Goal: Task Accomplishment & Management: Manage account settings

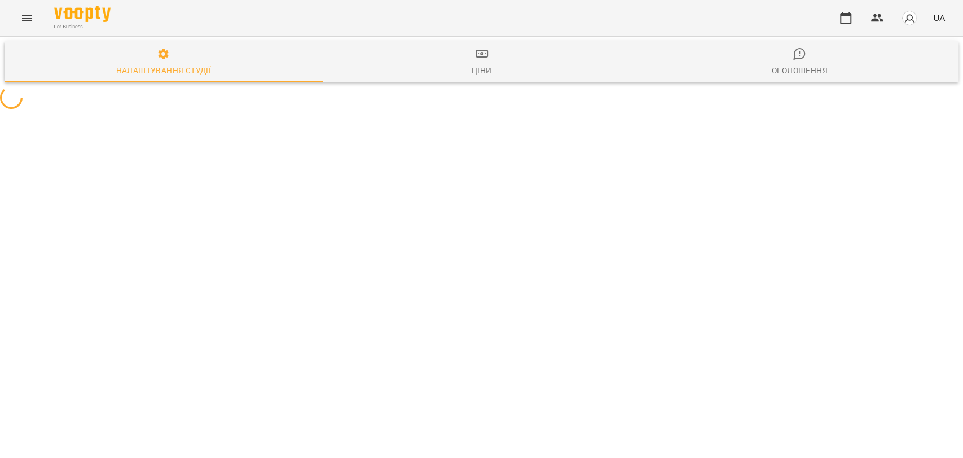
select select "**"
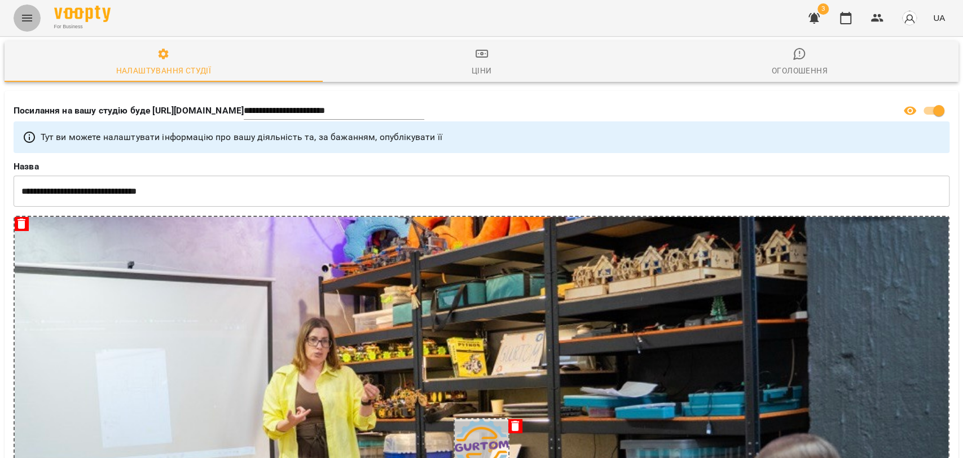
click at [29, 10] on button "Menu" at bounding box center [27, 18] width 27 height 27
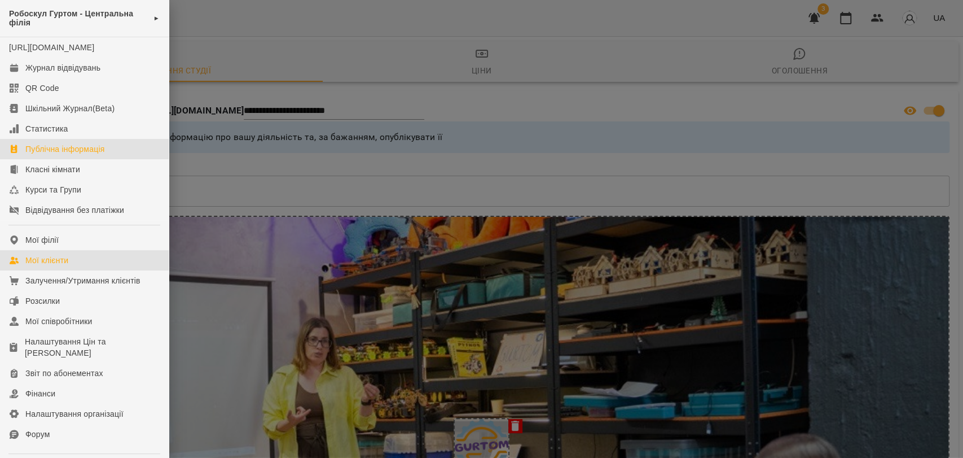
click at [38, 266] on div "Мої клієнти" at bounding box center [46, 259] width 43 height 11
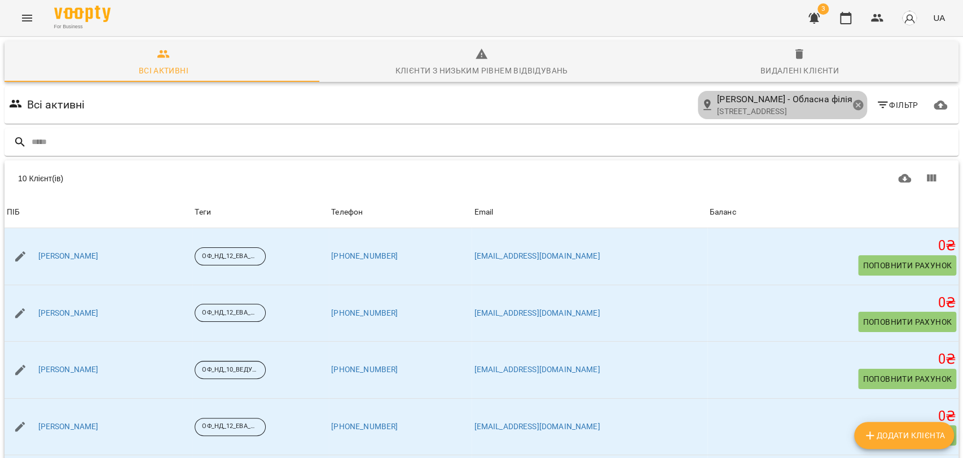
click at [852, 105] on icon at bounding box center [858, 105] width 12 height 12
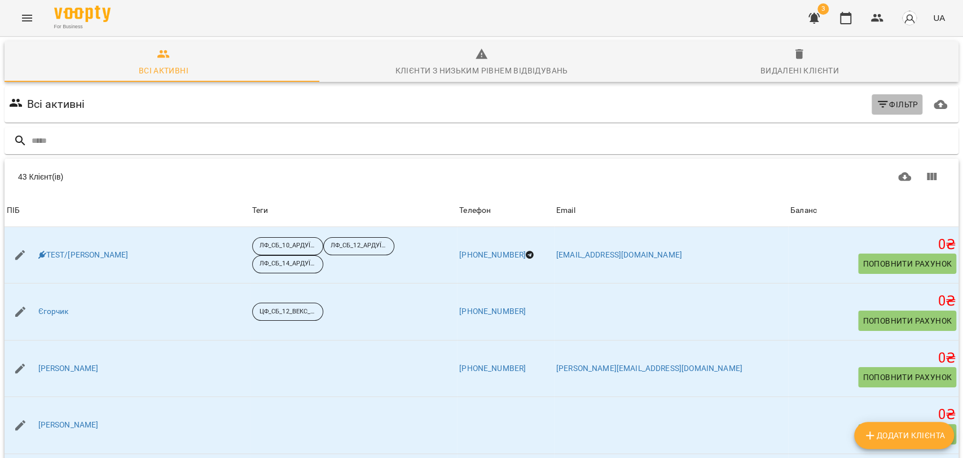
click at [887, 100] on span "Фільтр" at bounding box center [897, 105] width 42 height 14
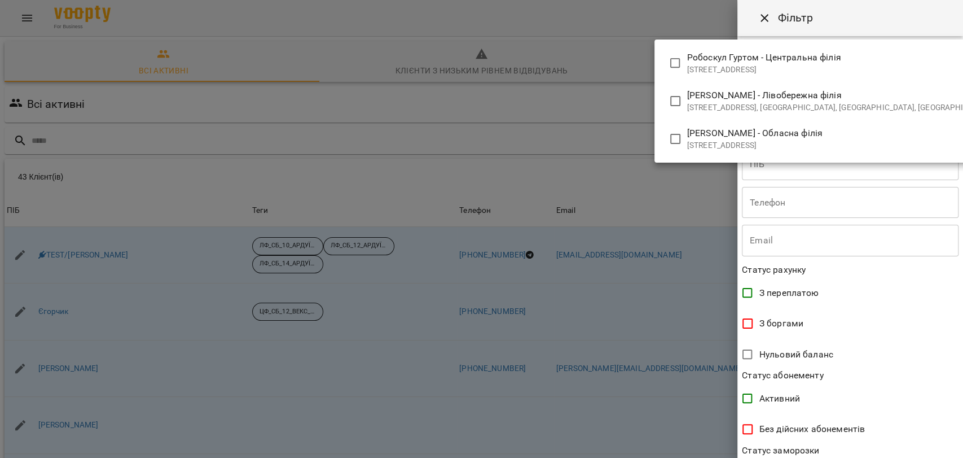
click at [886, 64] on body "For Business 3 UA Всі активні Клієнти з низьким рівнем відвідувань Видалені клі…" at bounding box center [481, 293] width 963 height 587
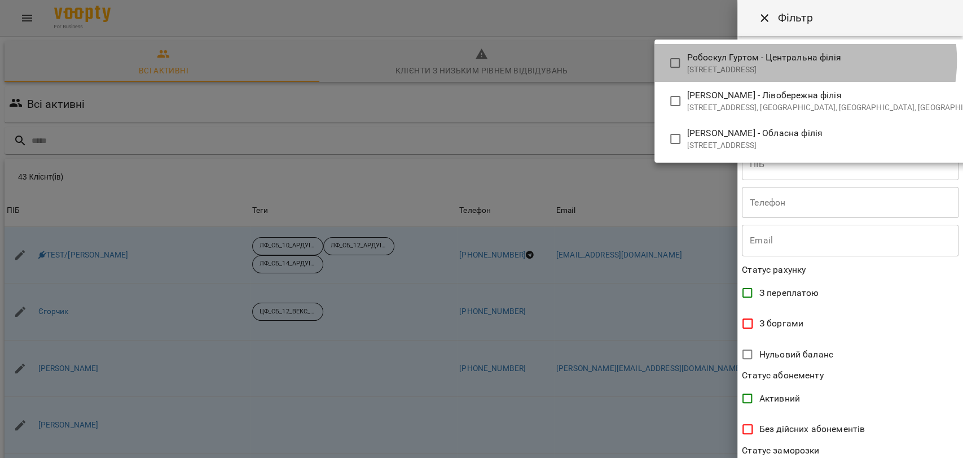
click at [804, 60] on span "Робоскул Гуртом - Центральна філія" at bounding box center [840, 58] width 306 height 14
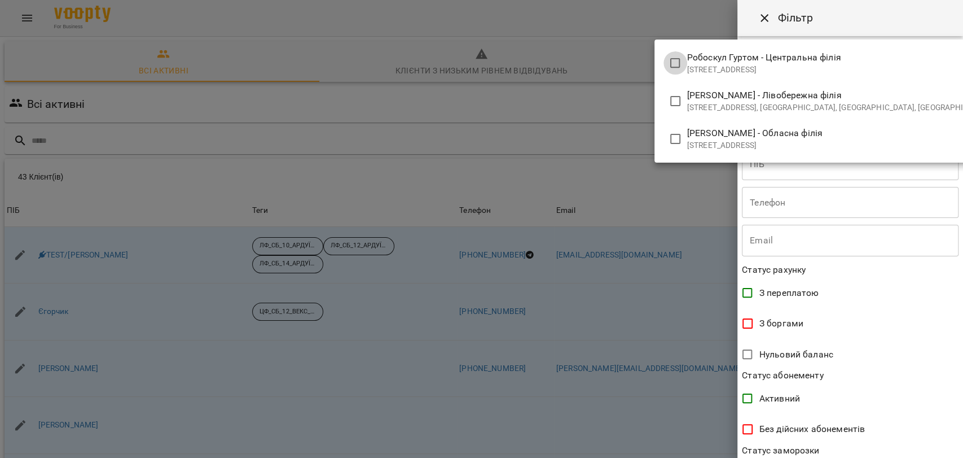
type input "**********"
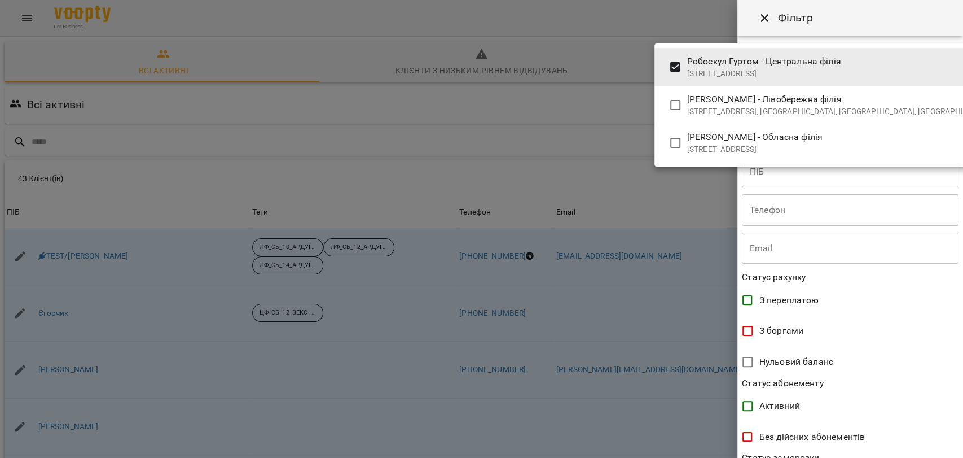
click at [596, 102] on div at bounding box center [481, 229] width 963 height 458
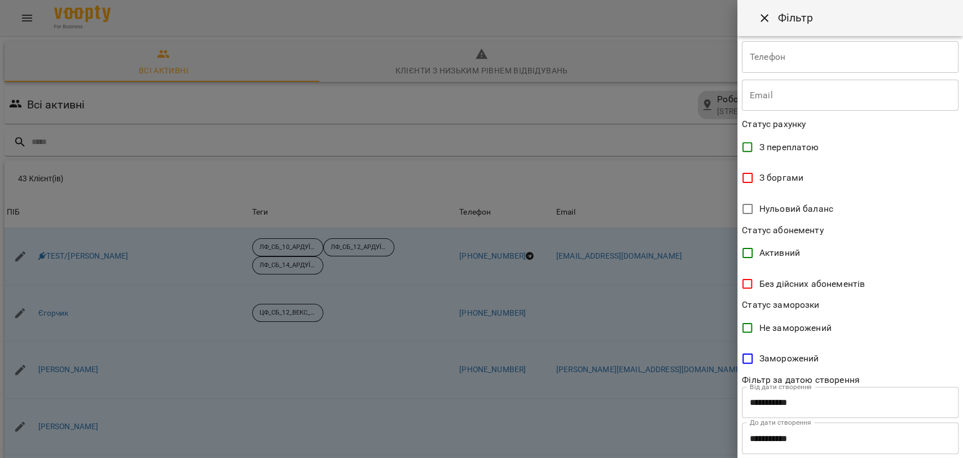
scroll to position [178, 0]
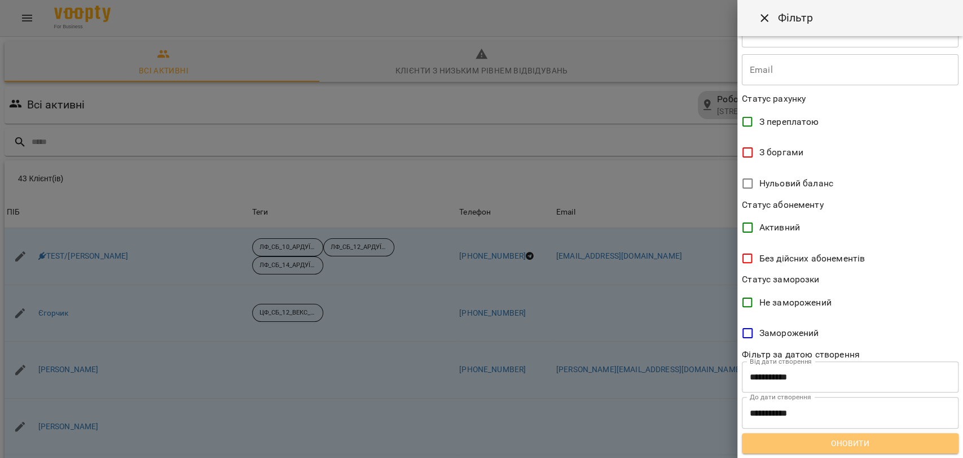
click at [907, 450] on button "Оновити" at bounding box center [850, 443] width 217 height 20
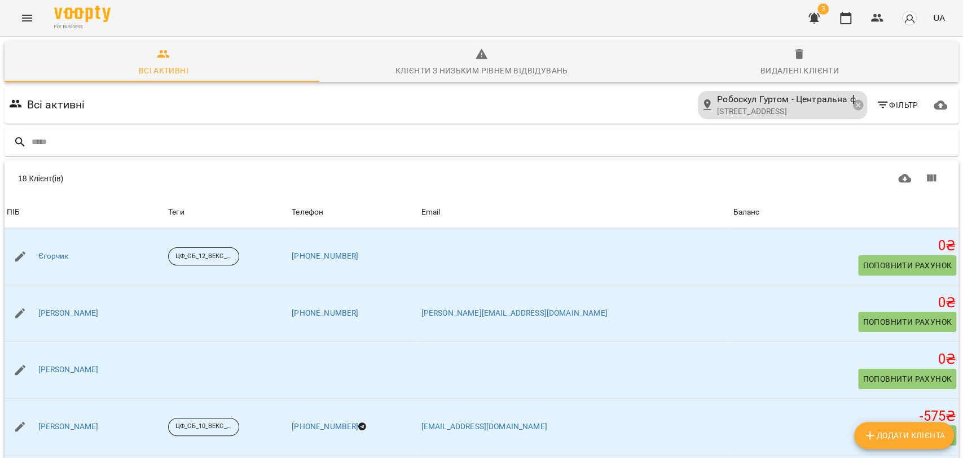
scroll to position [50, 0]
click at [888, 98] on span "Фільтр" at bounding box center [897, 105] width 42 height 14
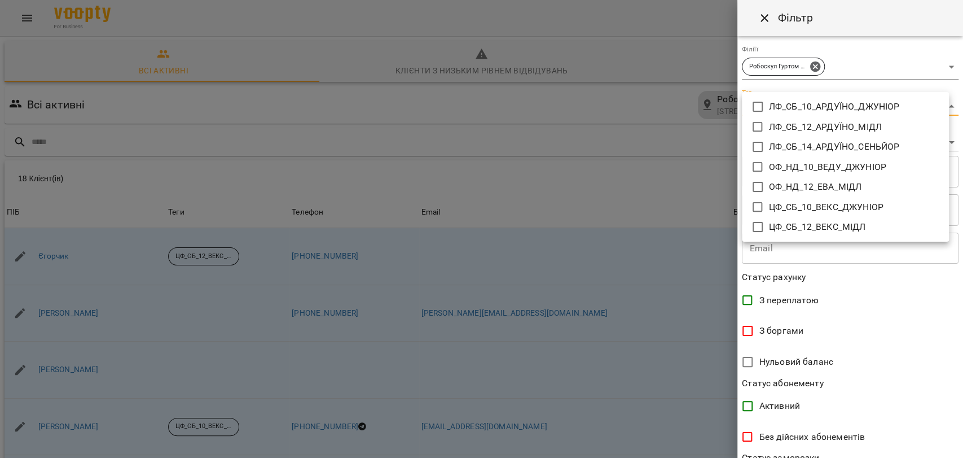
click at [920, 109] on body "For Business 3 UA Всі активні Клієнти з низьким рівнем відвідувань Видалені клі…" at bounding box center [481, 294] width 963 height 588
click at [758, 210] on icon at bounding box center [758, 207] width 14 height 14
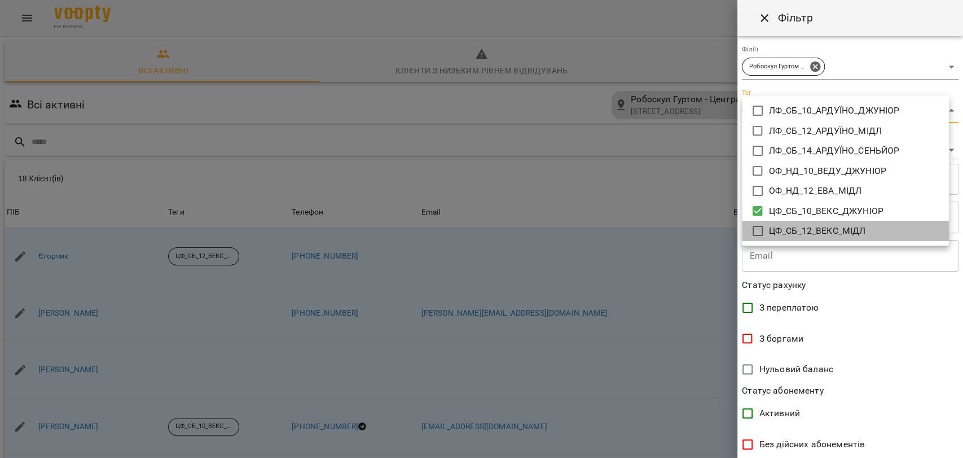
click at [760, 229] on icon at bounding box center [758, 231] width 14 height 14
type input "**********"
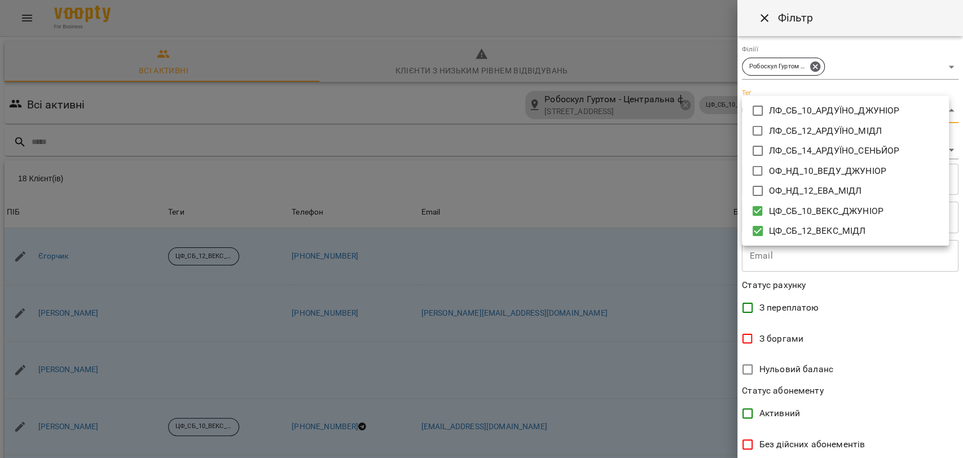
click at [960, 452] on div at bounding box center [481, 229] width 963 height 458
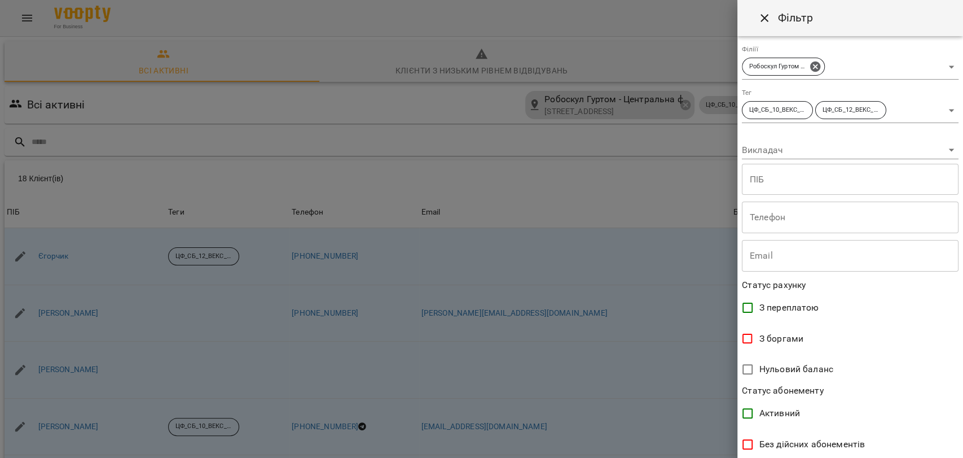
click at [960, 452] on div "ЛФ_СБ_10_АРДУЇНО_ДЖУНІОР ЛФ_СБ_12_АРДУЇНО_МІДЛ ЛФ_СБ_14_АРДУЇНО_СЕНЬЙОР ОФ_НД_1…" at bounding box center [481, 229] width 963 height 458
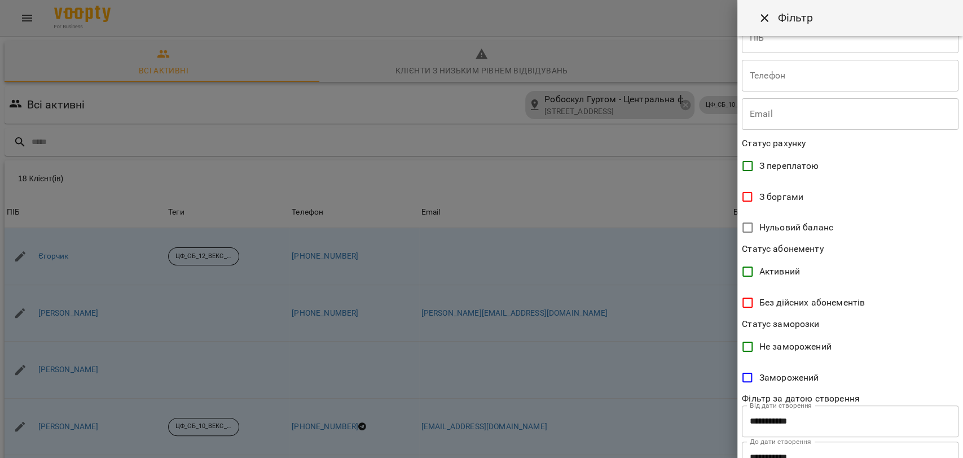
scroll to position [186, 0]
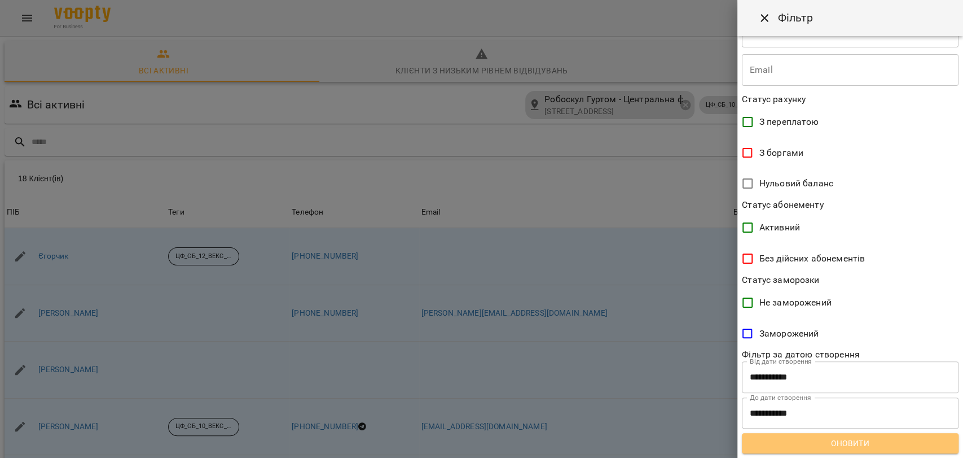
click at [931, 443] on span "Оновити" at bounding box center [850, 443] width 199 height 14
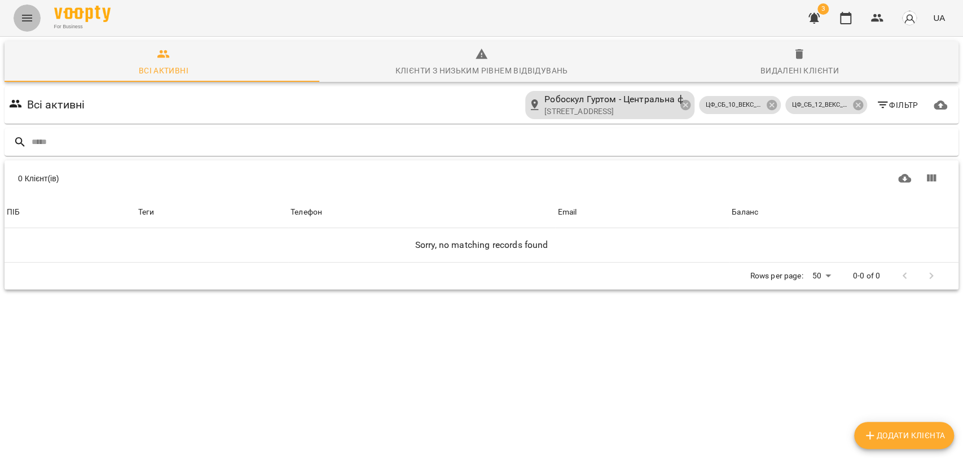
click at [25, 10] on button "Menu" at bounding box center [27, 18] width 27 height 27
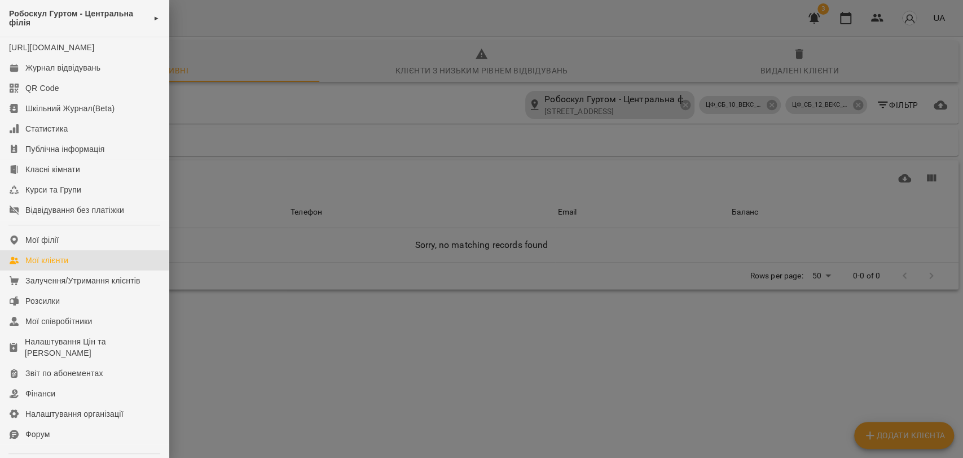
click at [25, 10] on span "Робоскул Гуртом - Центральна філія" at bounding box center [78, 18] width 139 height 19
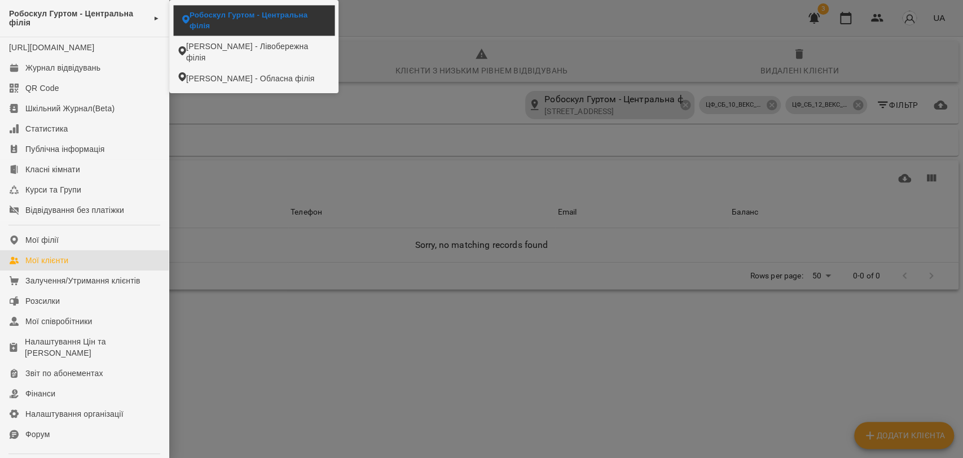
click at [206, 21] on li "Робоскул Гуртом - Центральна філія" at bounding box center [254, 20] width 161 height 30
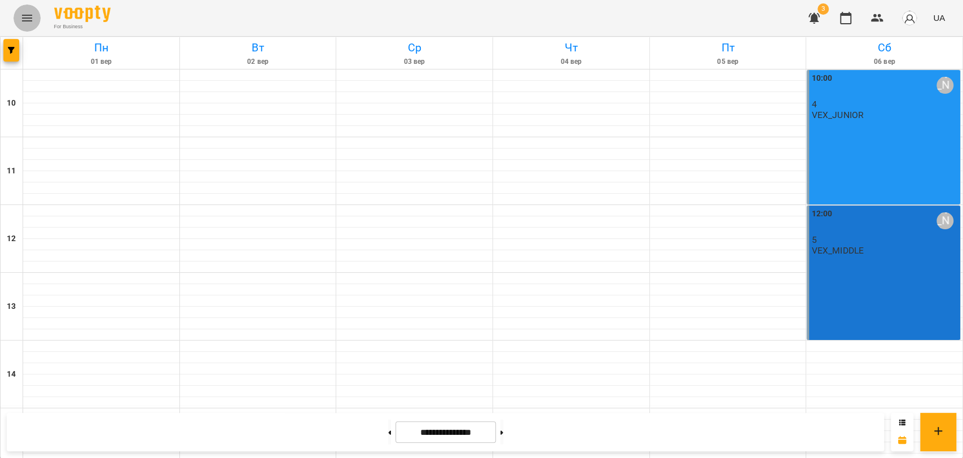
click at [25, 20] on icon "Menu" at bounding box center [27, 18] width 14 height 14
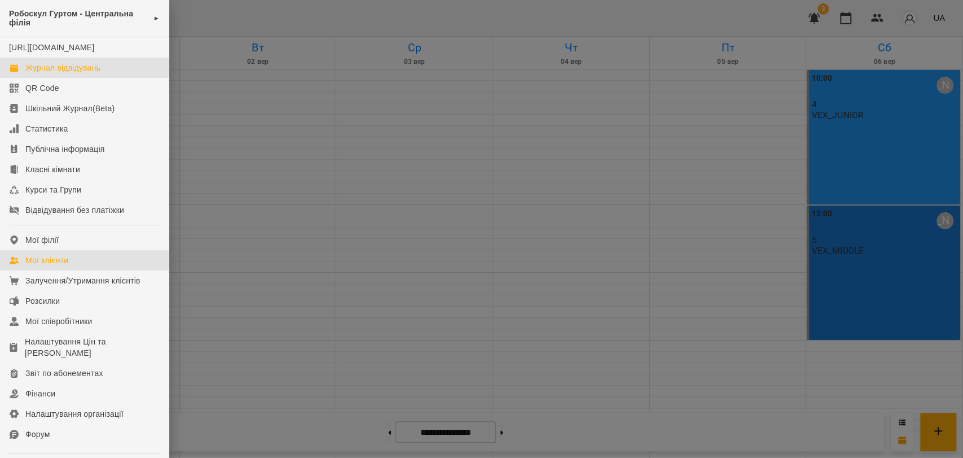
click at [29, 270] on link "Мої клієнти" at bounding box center [84, 260] width 169 height 20
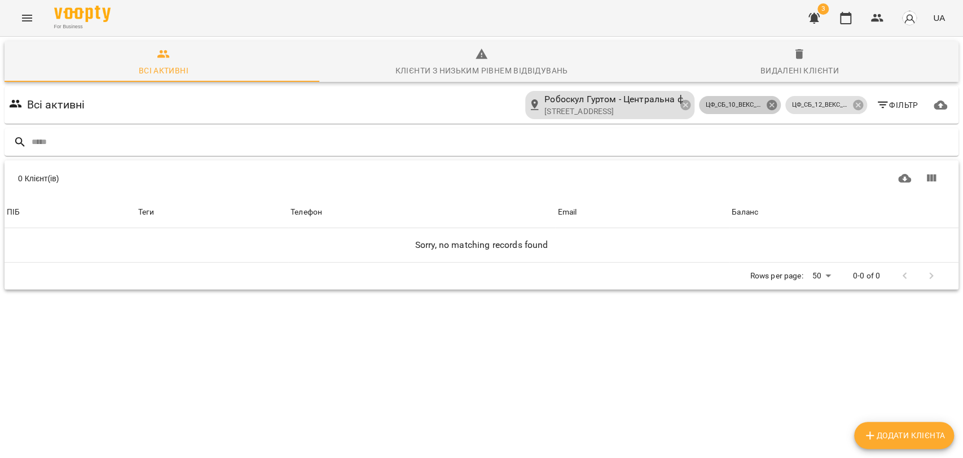
click at [766, 106] on icon at bounding box center [772, 105] width 12 height 12
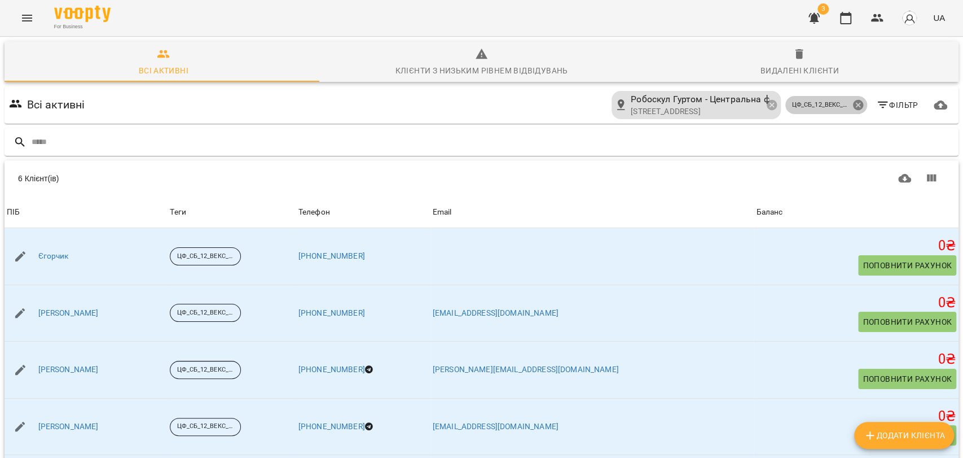
click at [852, 104] on icon at bounding box center [858, 105] width 12 height 12
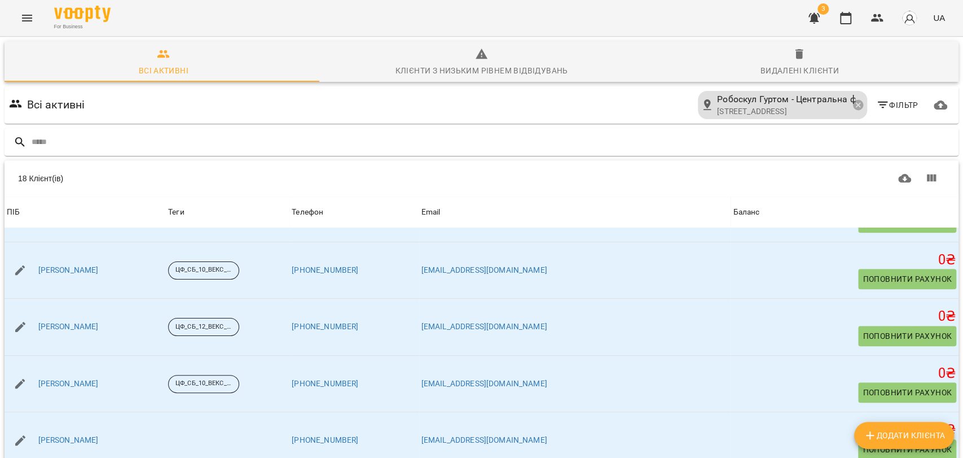
scroll to position [769, 0]
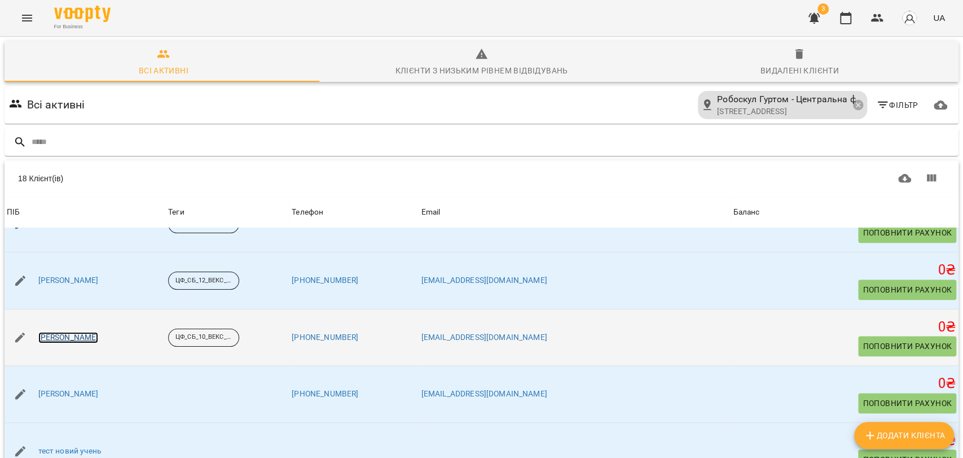
click at [99, 338] on link "[PERSON_NAME]" at bounding box center [68, 337] width 60 height 11
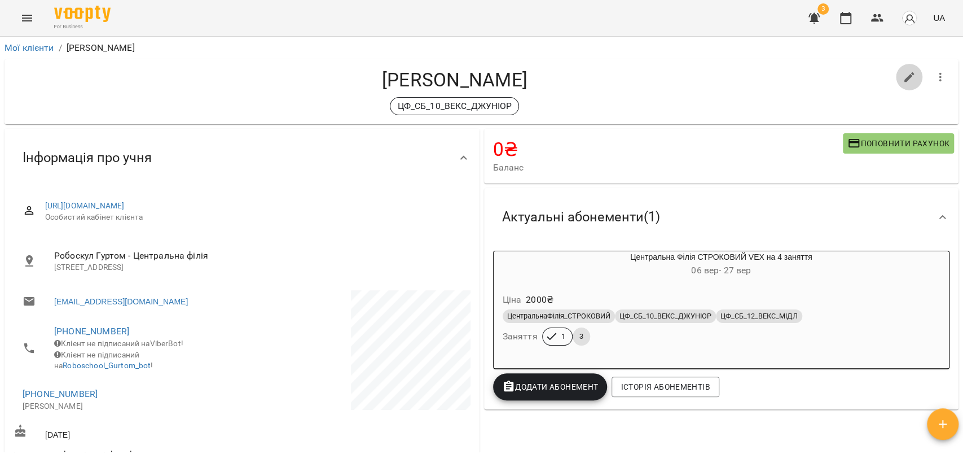
click at [904, 77] on icon "button" at bounding box center [909, 77] width 10 height 10
select select "**"
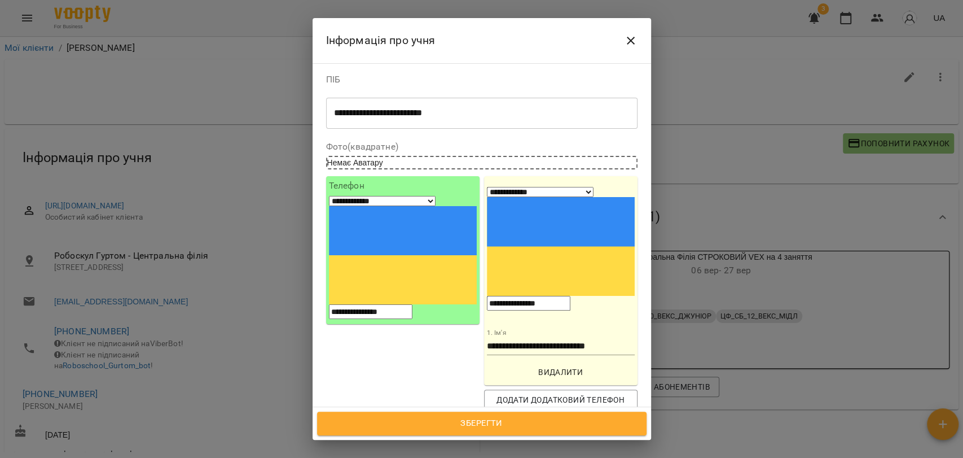
click at [636, 39] on icon "Close" at bounding box center [631, 41] width 14 height 14
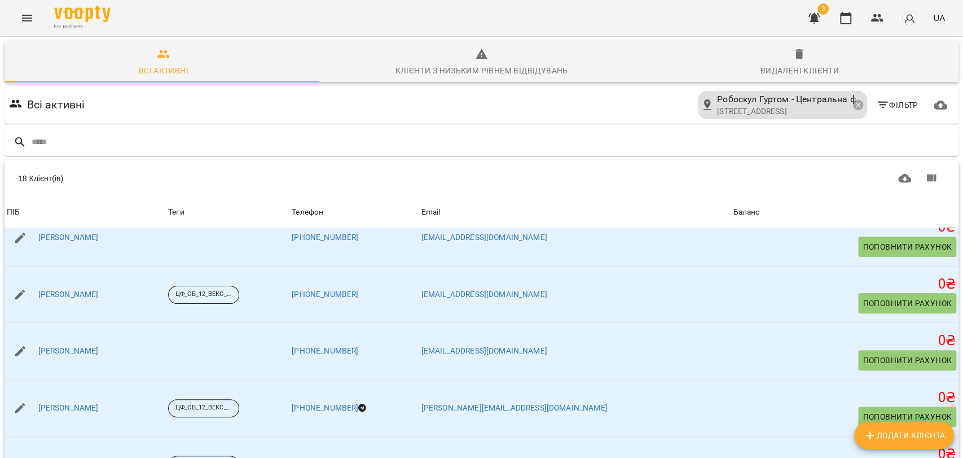
scroll to position [491, 0]
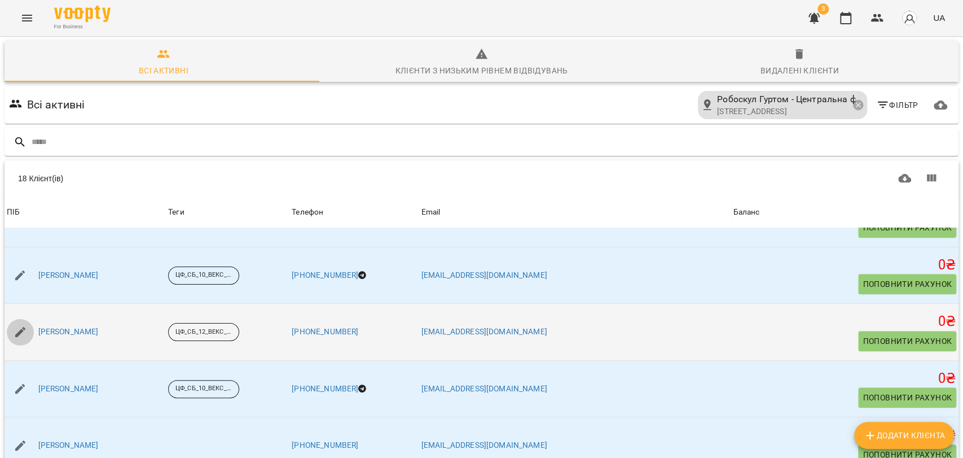
click at [22, 327] on icon "button" at bounding box center [21, 332] width 14 height 14
select select "**"
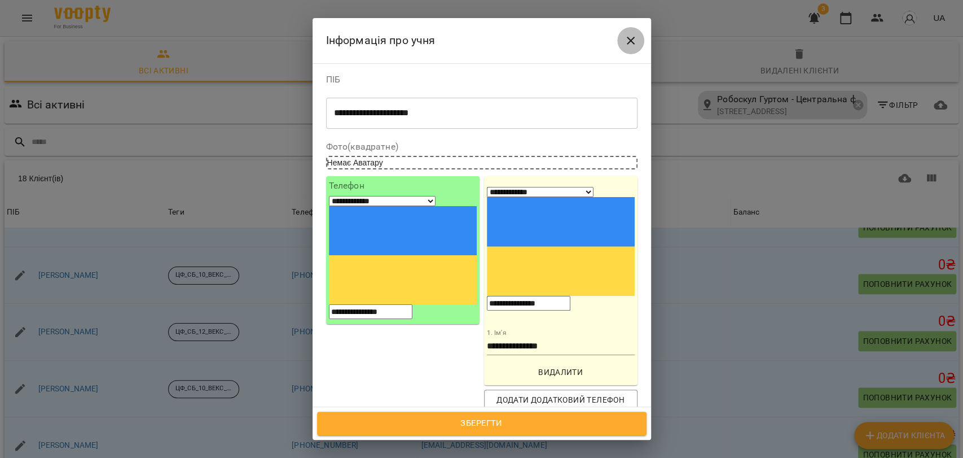
click at [629, 43] on icon "Close" at bounding box center [631, 41] width 14 height 14
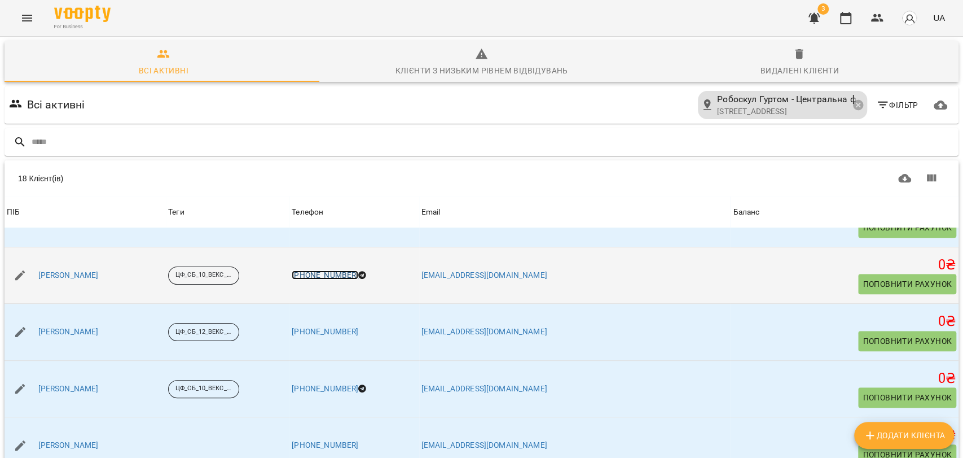
click at [358, 275] on link "[PHONE_NUMBER]" at bounding box center [325, 274] width 67 height 9
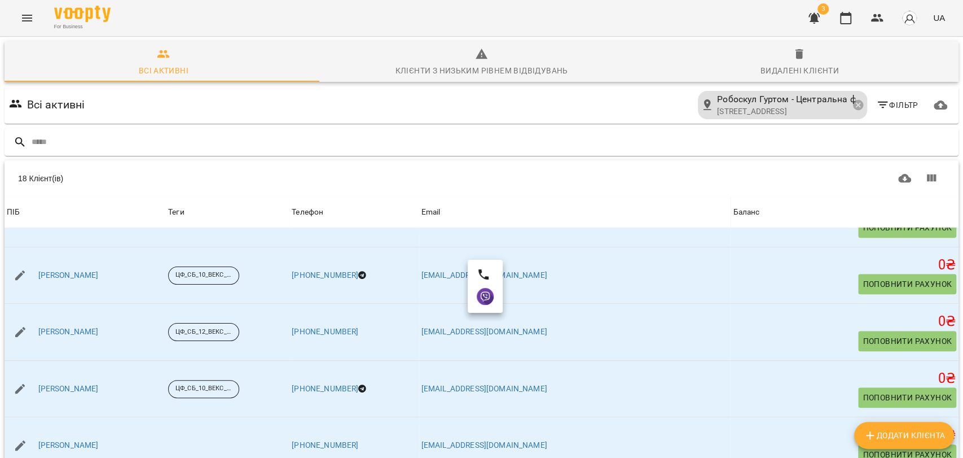
click at [428, 393] on div at bounding box center [481, 229] width 963 height 458
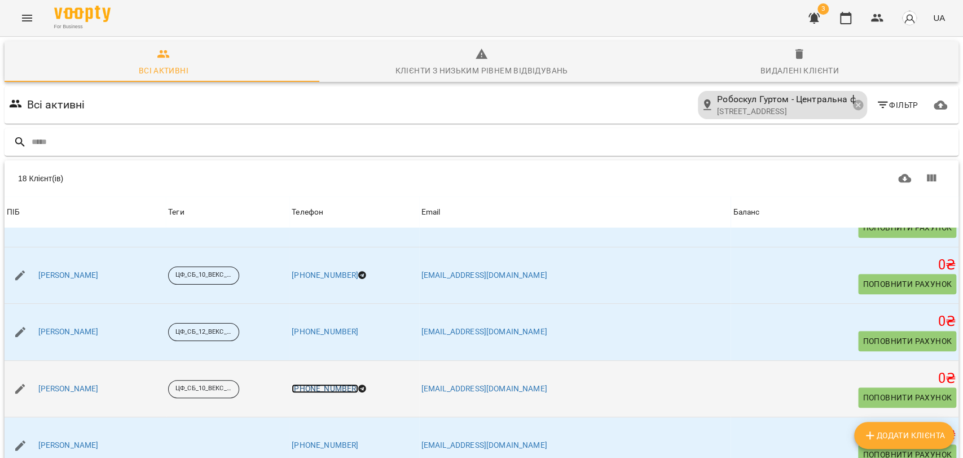
click at [358, 385] on link "[PHONE_NUMBER]" at bounding box center [325, 388] width 67 height 9
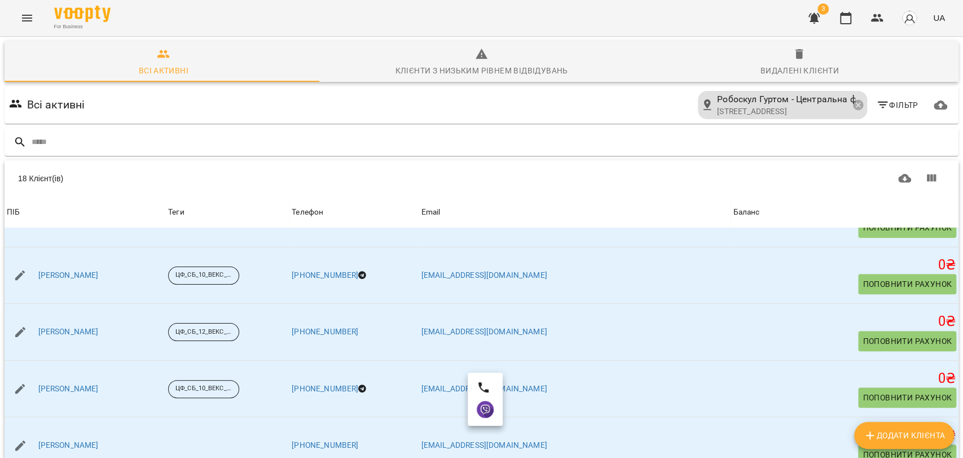
click at [18, 387] on div at bounding box center [481, 229] width 963 height 458
click at [18, 387] on icon "button" at bounding box center [20, 389] width 10 height 10
select select "**"
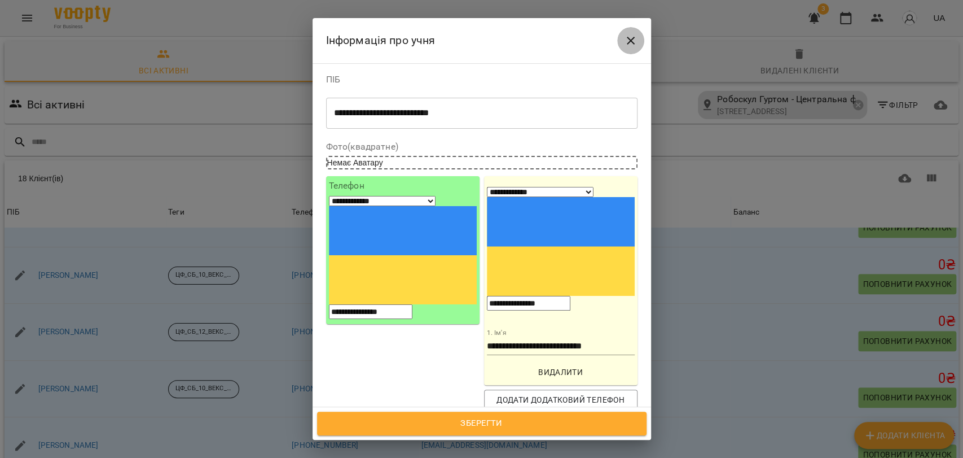
click at [631, 42] on icon "Close" at bounding box center [631, 41] width 14 height 14
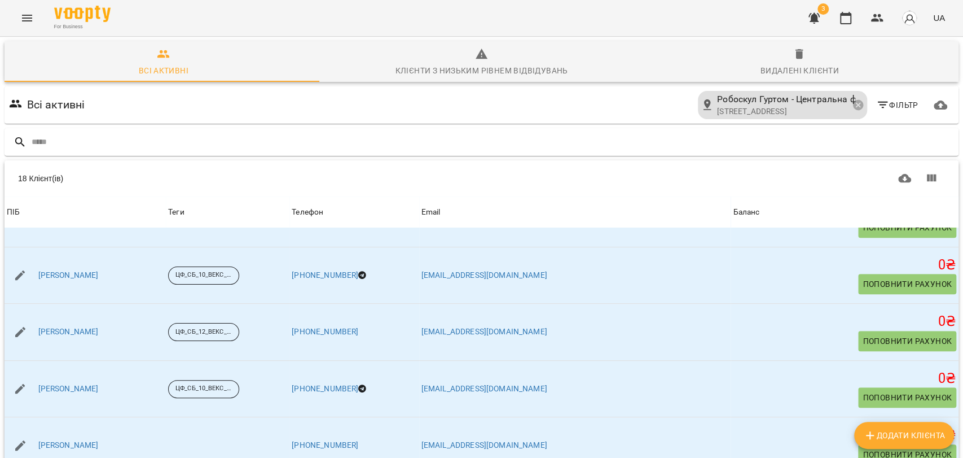
scroll to position [737, 0]
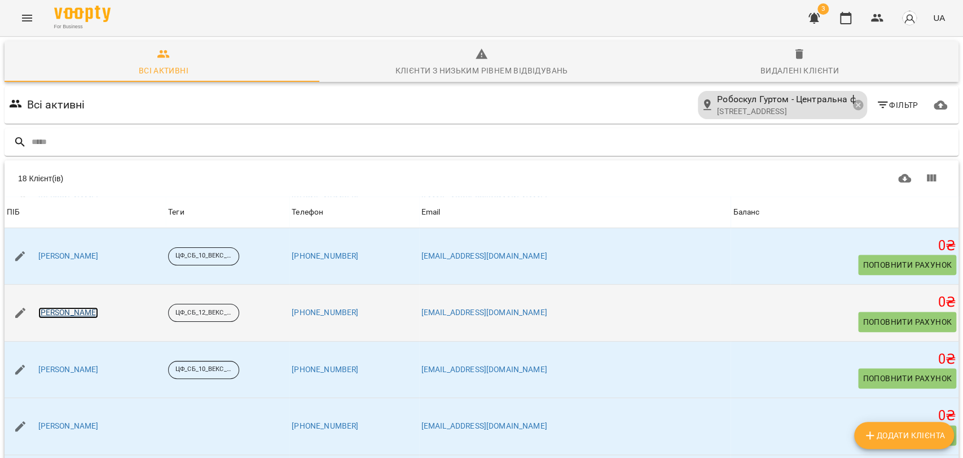
click at [99, 314] on link "[PERSON_NAME]" at bounding box center [68, 312] width 60 height 11
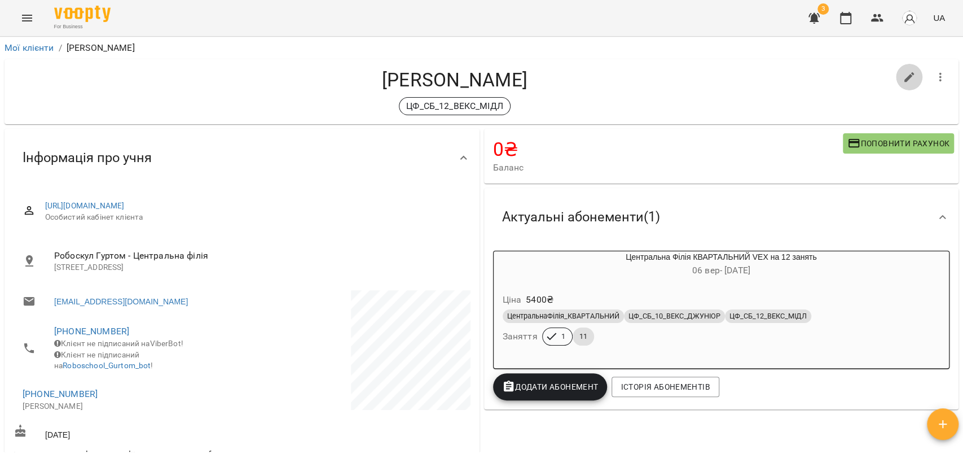
click at [904, 76] on icon "button" at bounding box center [909, 77] width 10 height 10
select select "**"
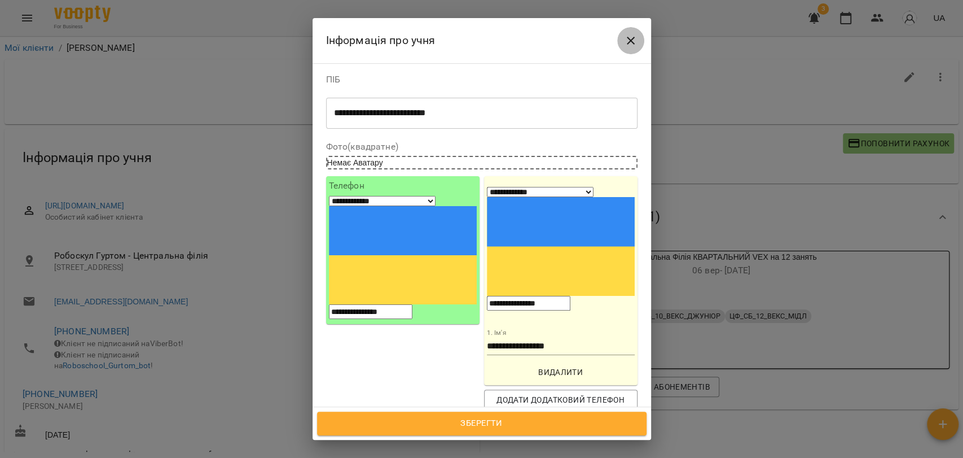
click at [618, 37] on button "Close" at bounding box center [630, 40] width 27 height 27
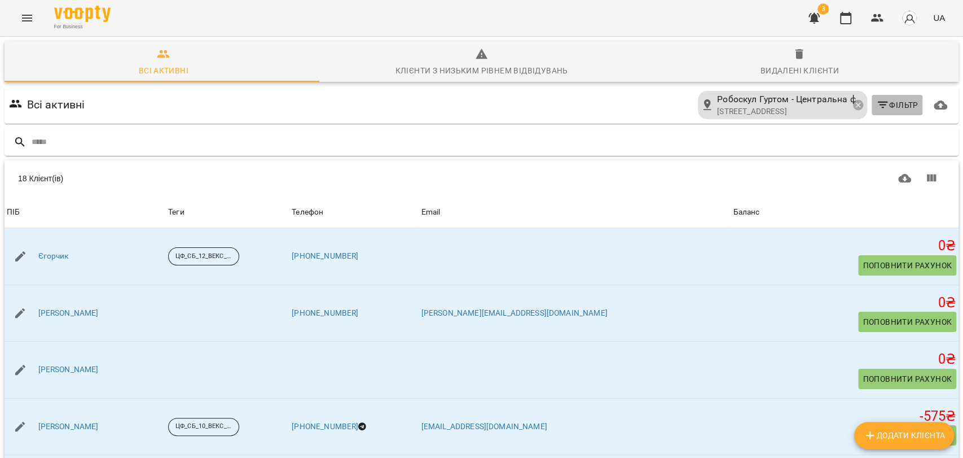
click at [889, 105] on span "Фільтр" at bounding box center [897, 105] width 42 height 14
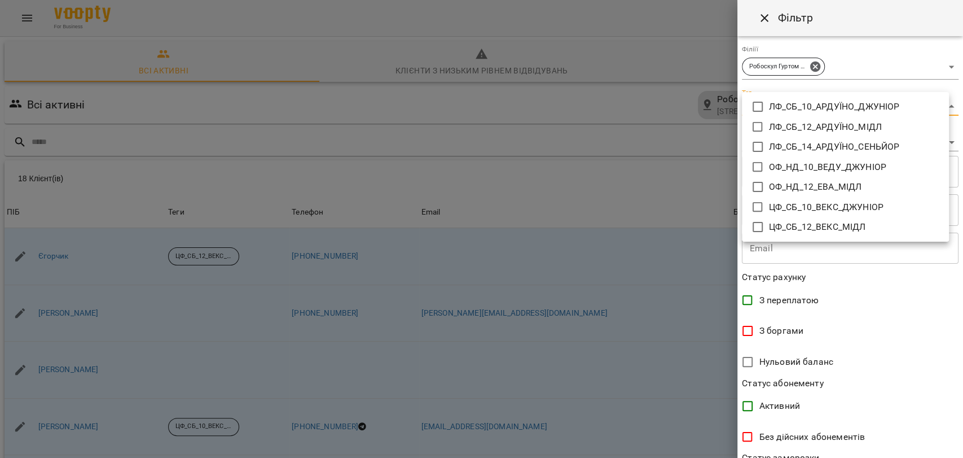
click at [861, 112] on body "For Business 3 UA Всі активні Клієнти з низьким рівнем відвідувань Видалені клі…" at bounding box center [481, 294] width 963 height 588
click at [795, 225] on p "ЦФ_СБ_12_ВЕКС_МІДЛ" at bounding box center [817, 227] width 97 height 14
type input "**********"
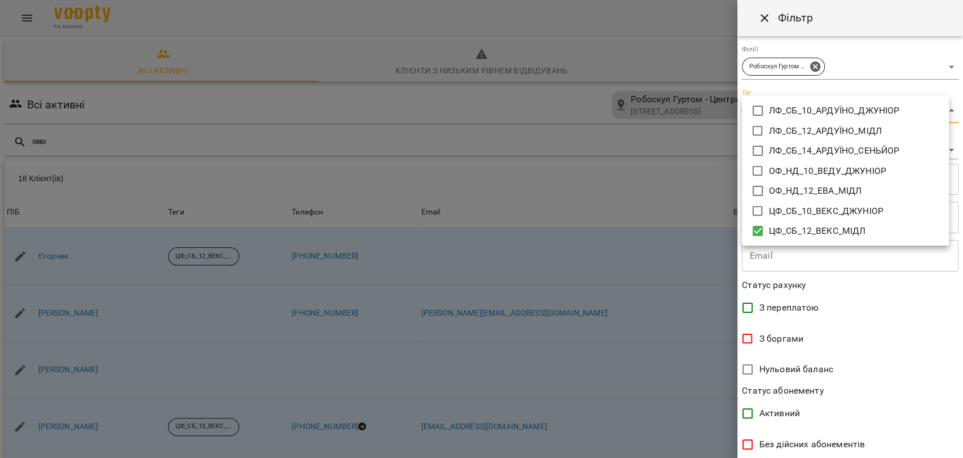
click at [960, 446] on div at bounding box center [481, 229] width 963 height 458
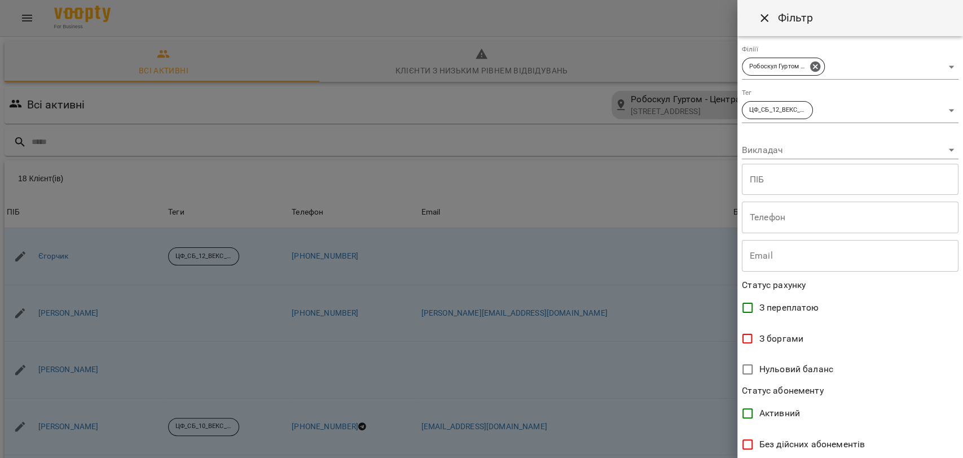
click at [960, 446] on div "ЛФ_СБ_10_АРДУЇНО_ДЖУНІОР ЛФ_СБ_12_АРДУЇНО_МІДЛ ЛФ_СБ_14_АРДУЇНО_СЕНЬЙОР ОФ_НД_1…" at bounding box center [481, 229] width 963 height 458
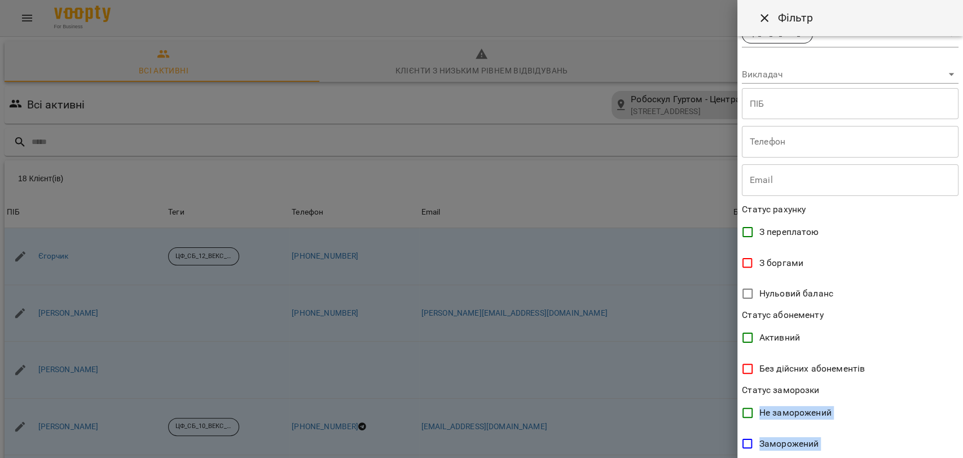
drag, startPoint x: 960, startPoint y: 446, endPoint x: 960, endPoint y: 452, distance: 5.7
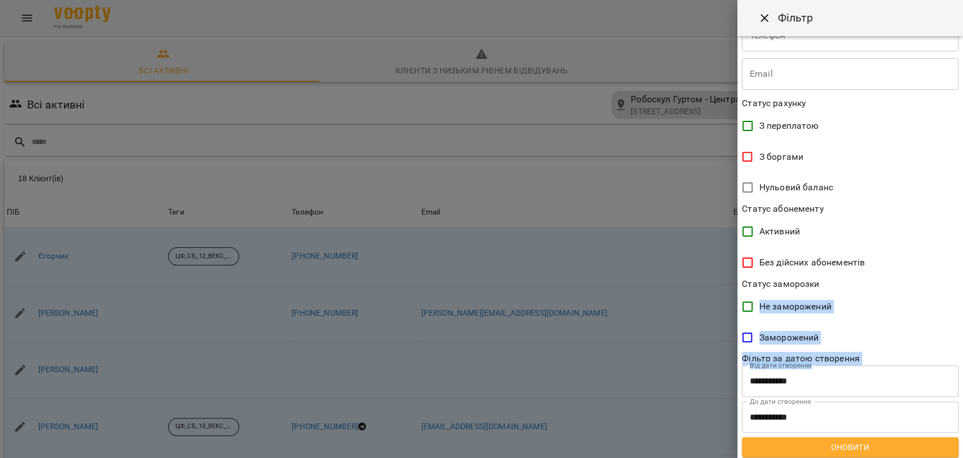
scroll to position [186, 0]
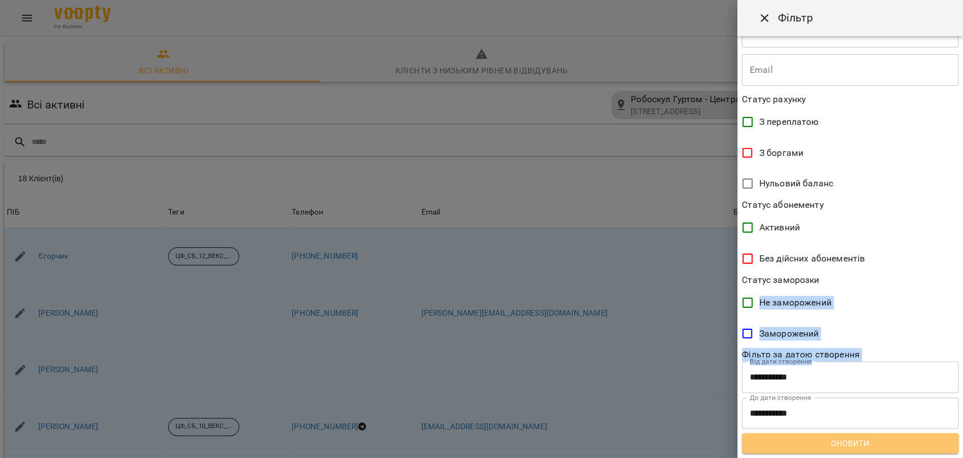
click at [931, 443] on span "Оновити" at bounding box center [850, 443] width 199 height 14
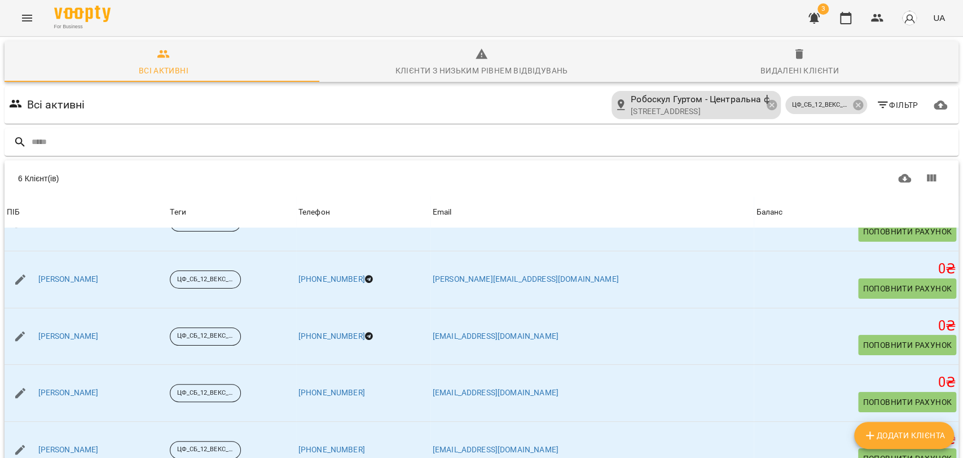
scroll to position [0, 0]
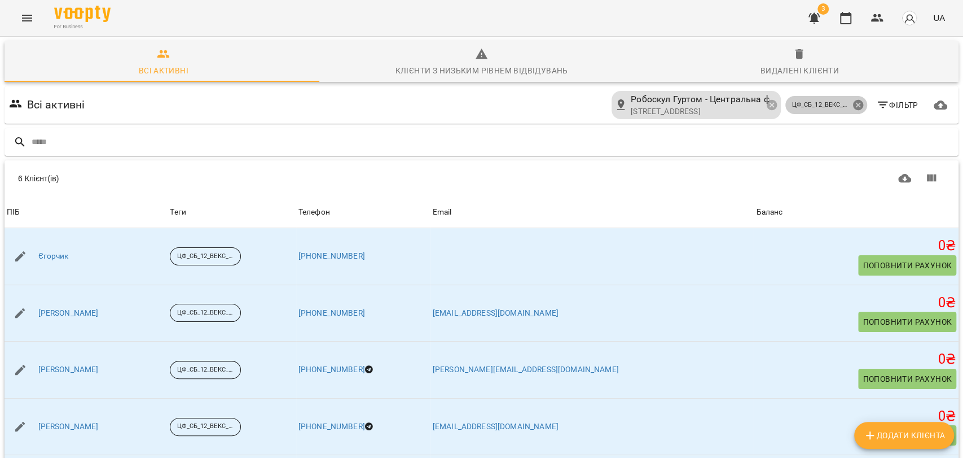
click at [852, 104] on icon at bounding box center [858, 105] width 12 height 12
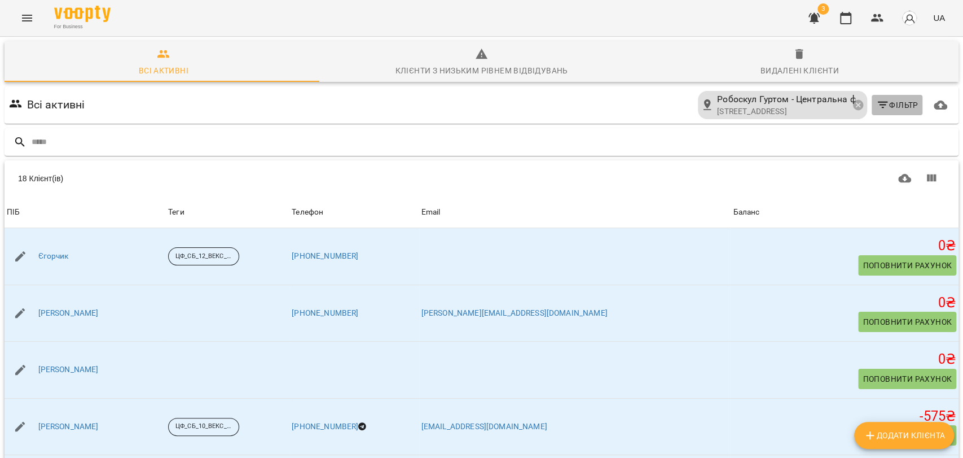
click at [889, 101] on span "Фільтр" at bounding box center [897, 105] width 42 height 14
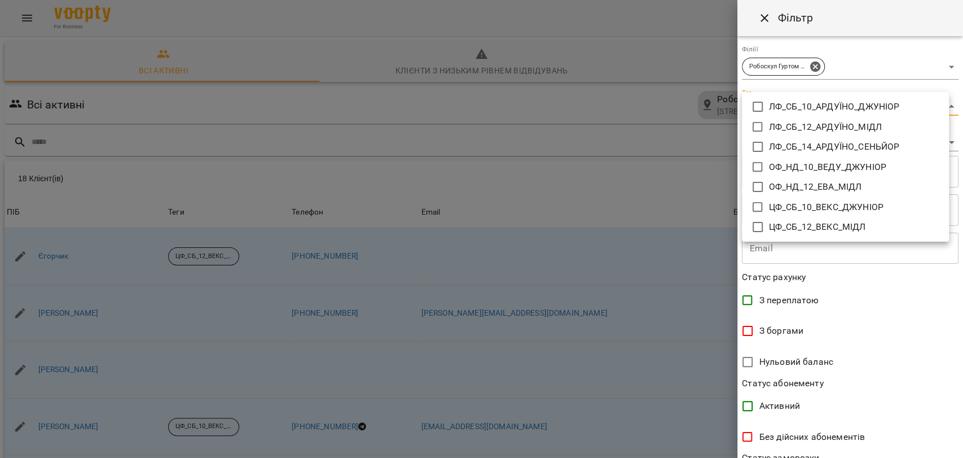
click at [903, 104] on body "For Business 3 UA Всі активні Клієнти з низьким рівнем відвідувань Видалені клі…" at bounding box center [481, 294] width 963 height 588
click at [847, 205] on p "ЦФ_СБ_10_ВЕКС_ДЖУНІОР" at bounding box center [826, 207] width 115 height 14
type input "**********"
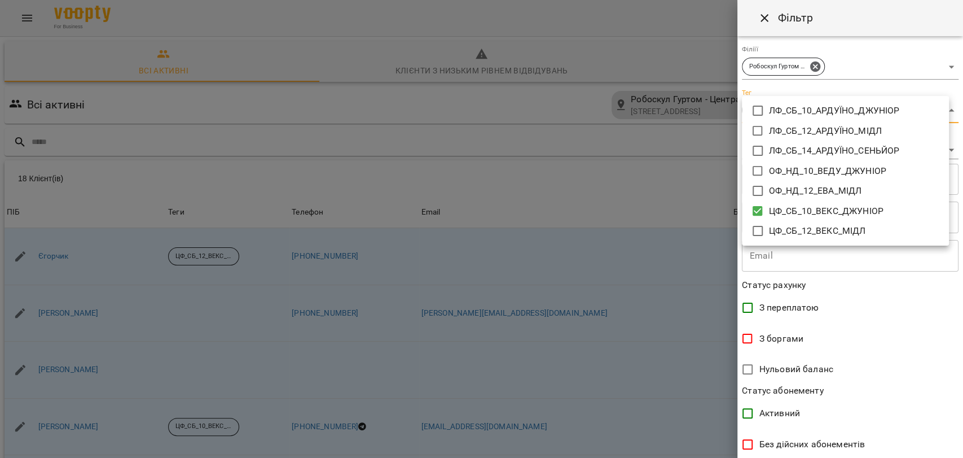
click at [959, 449] on div at bounding box center [481, 229] width 963 height 458
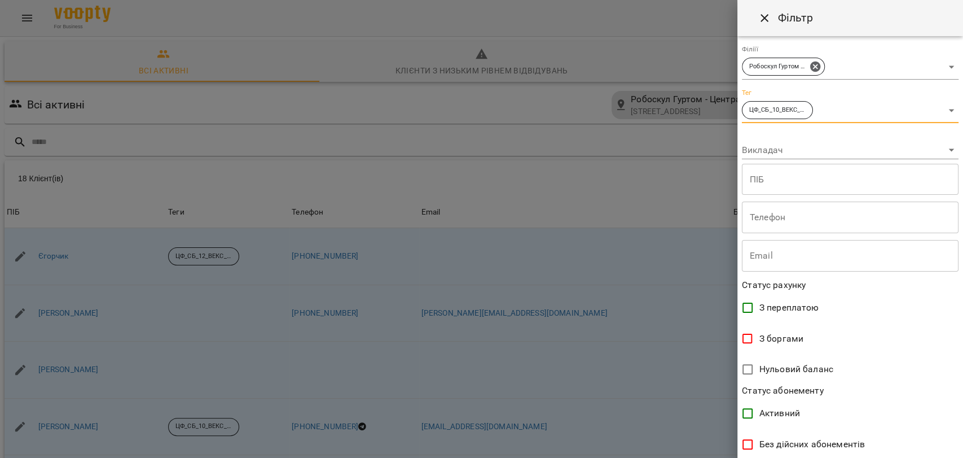
click at [959, 449] on div "ЛФ_СБ_10_АРДУЇНО_ДЖУНІОР ЛФ_СБ_12_АРДУЇНО_МІДЛ ЛФ_СБ_14_АРДУЇНО_СЕНЬЙОР ОФ_НД_1…" at bounding box center [481, 229] width 963 height 458
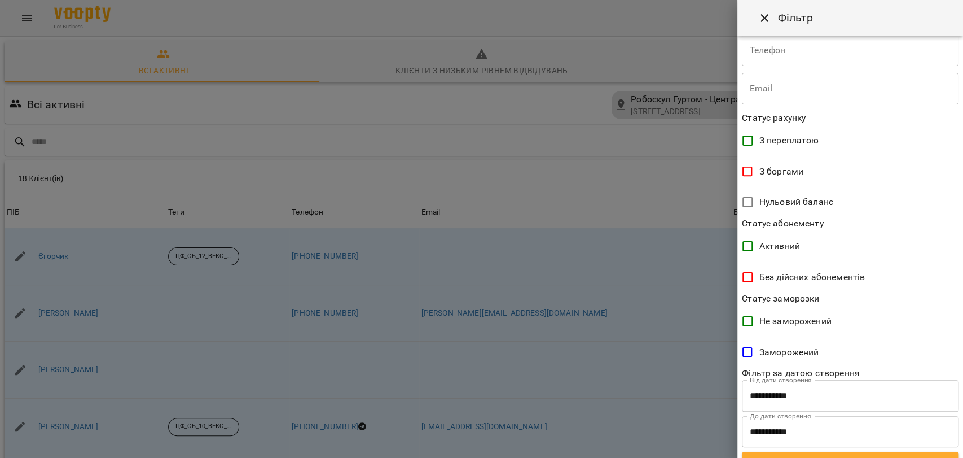
scroll to position [186, 0]
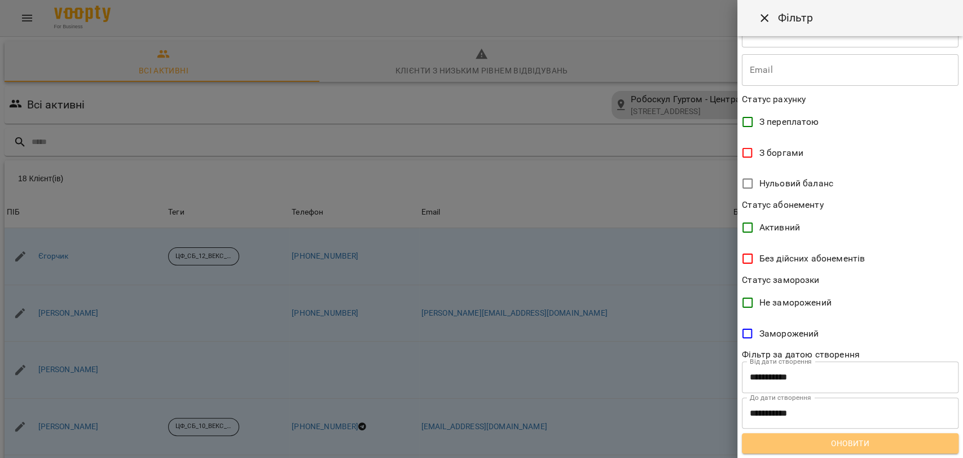
click at [893, 449] on button "Оновити" at bounding box center [850, 443] width 217 height 20
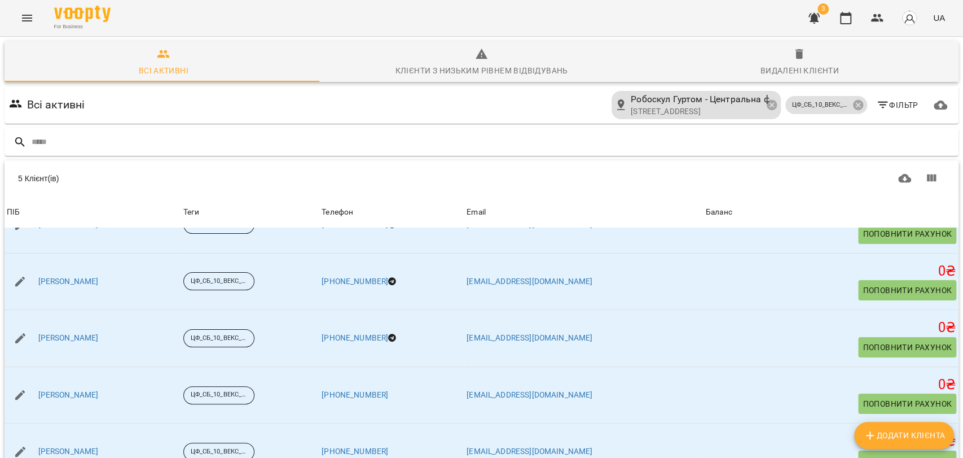
scroll to position [33, 0]
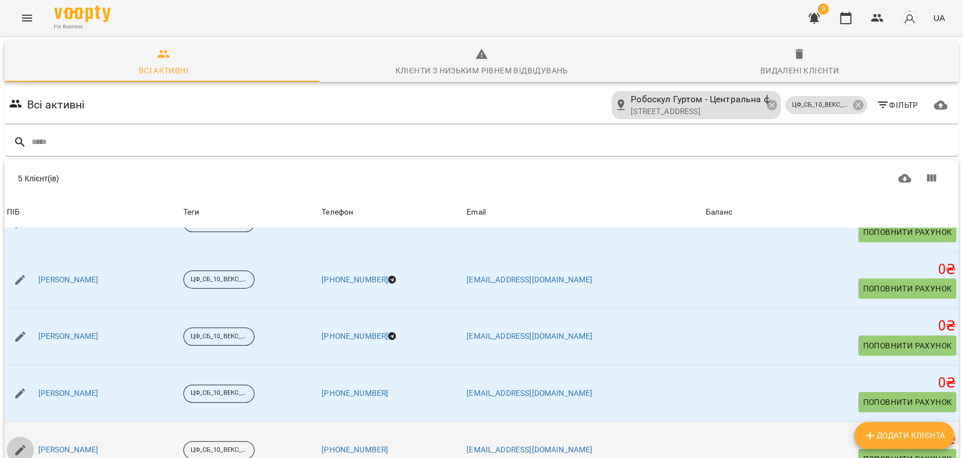
click at [19, 443] on icon "button" at bounding box center [21, 450] width 14 height 14
select select "**"
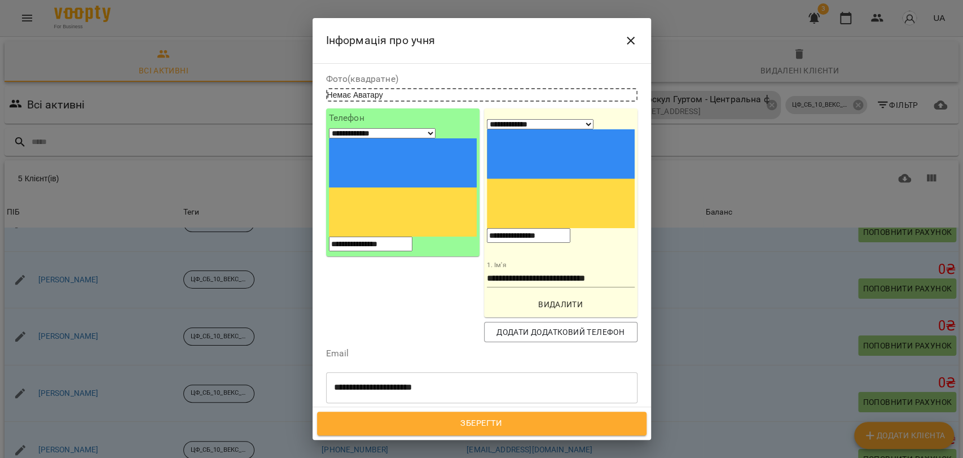
scroll to position [75, 0]
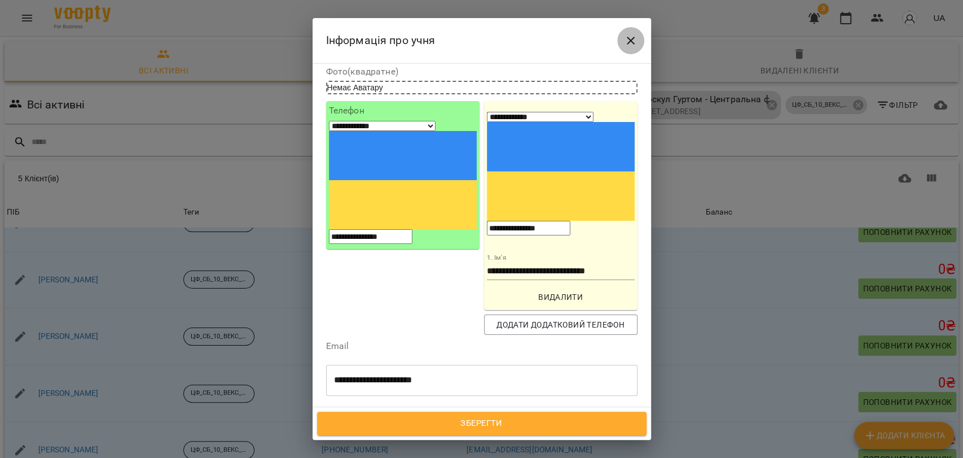
click at [628, 42] on icon "Close" at bounding box center [631, 41] width 8 height 8
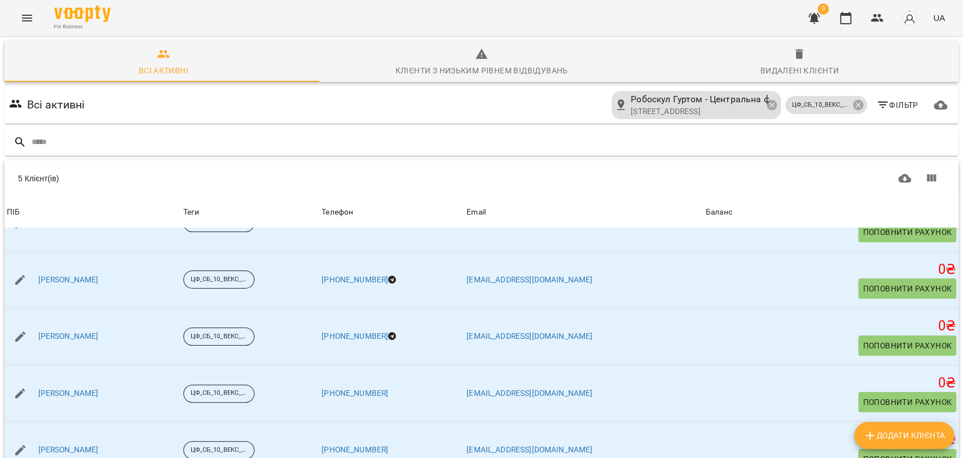
click at [904, 21] on img "button" at bounding box center [909, 18] width 16 height 16
